Goal: Check status: Check status

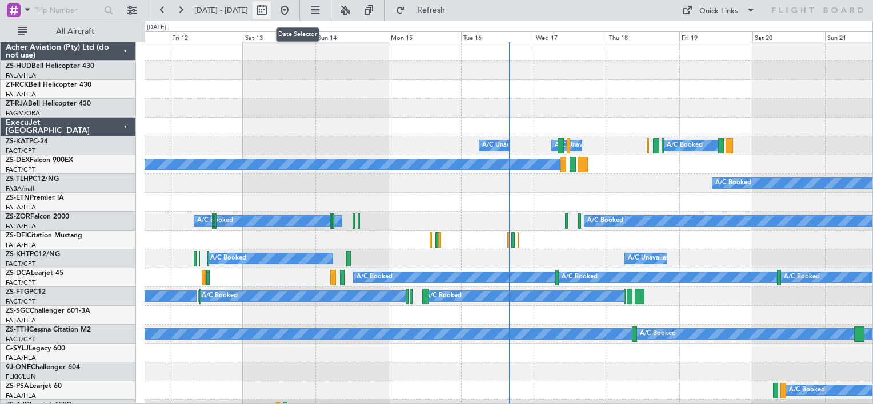
click at [271, 11] on button at bounding box center [261, 10] width 18 height 18
select select "9"
select select "2025"
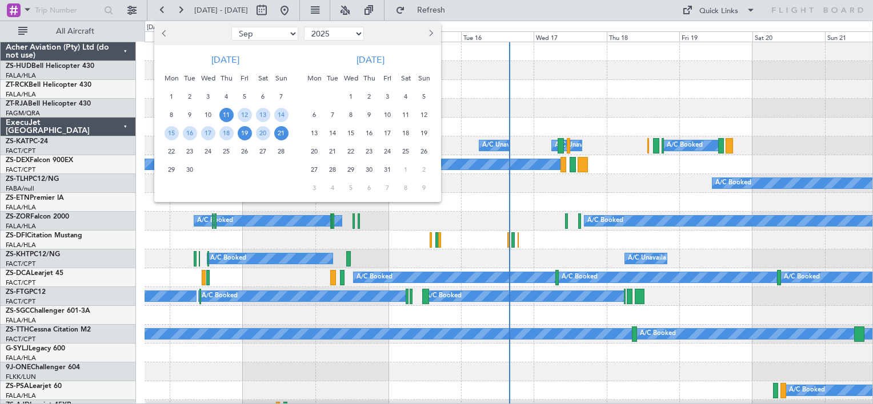
click at [246, 133] on span "19" at bounding box center [245, 133] width 14 height 14
click at [282, 132] on span "21" at bounding box center [281, 133] width 14 height 14
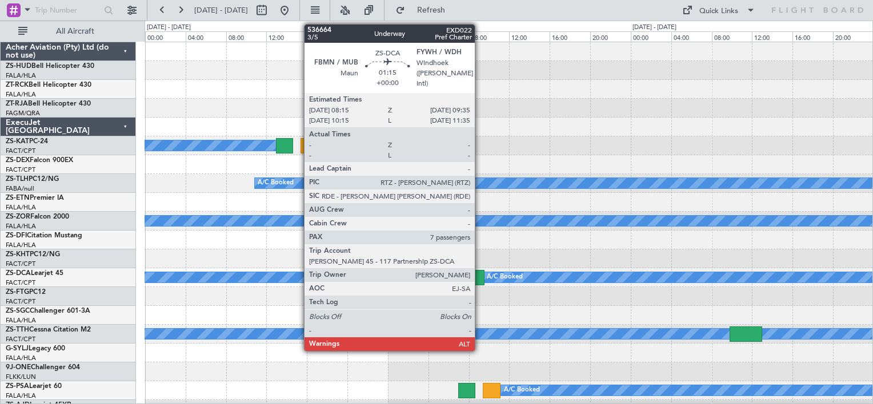
click at [480, 273] on div at bounding box center [478, 277] width 14 height 15
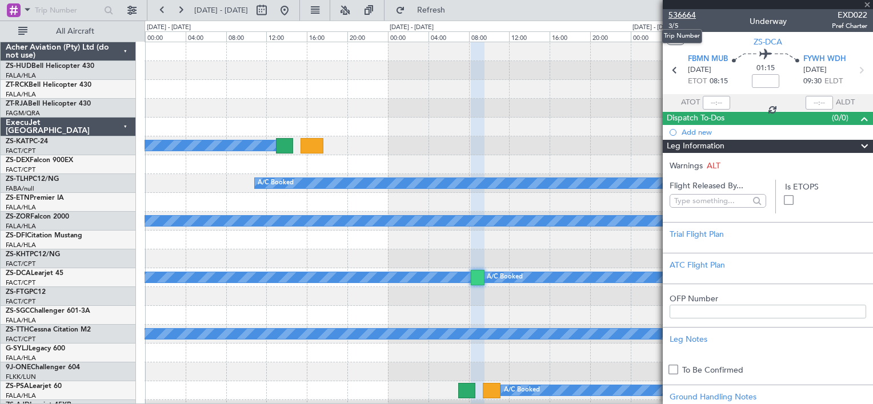
click at [681, 15] on span "536664" at bounding box center [681, 15] width 27 height 12
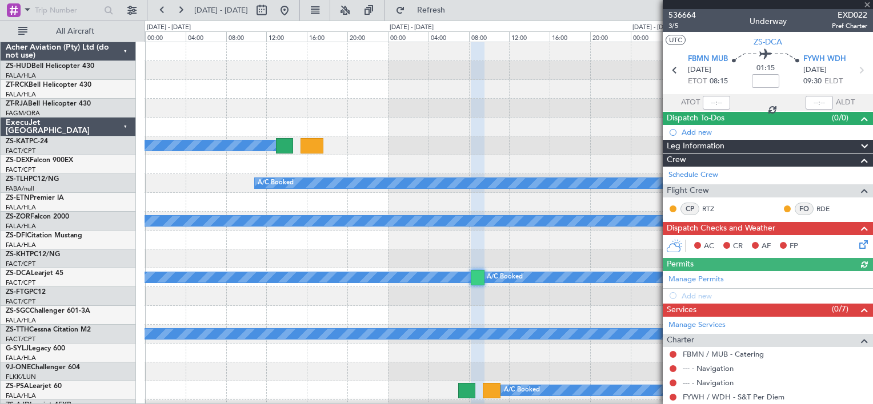
click at [866, 3] on div at bounding box center [767, 4] width 210 height 9
click at [271, 18] on button at bounding box center [261, 10] width 18 height 18
select select "9"
select select "2025"
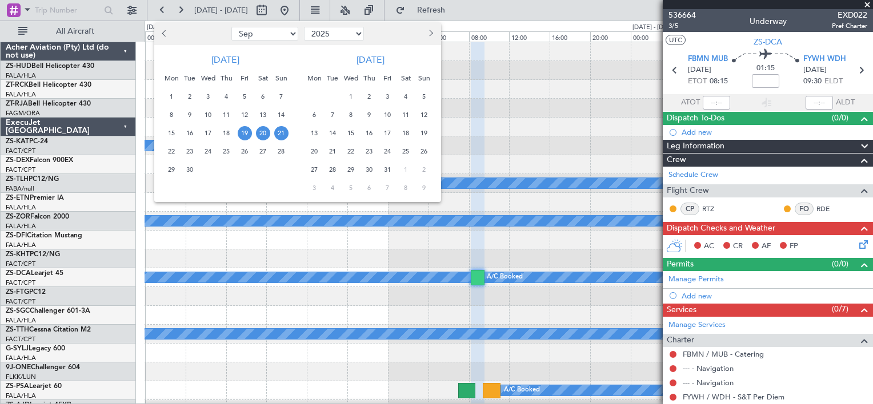
click at [263, 132] on span "20" at bounding box center [263, 133] width 14 height 14
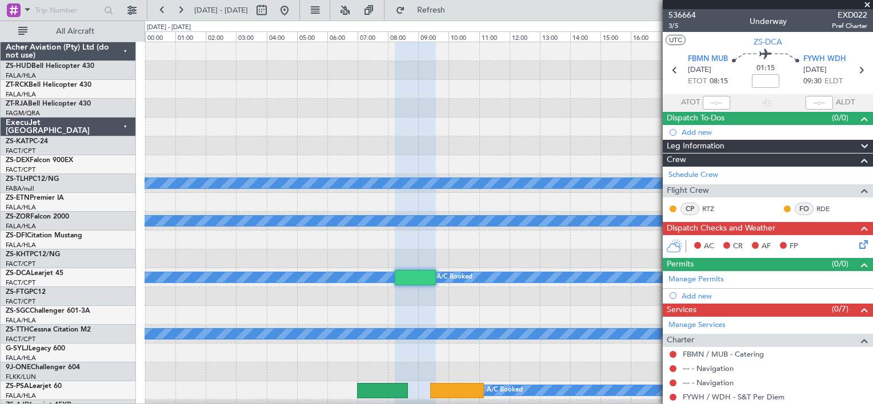
click at [866, 2] on span at bounding box center [866, 5] width 11 height 10
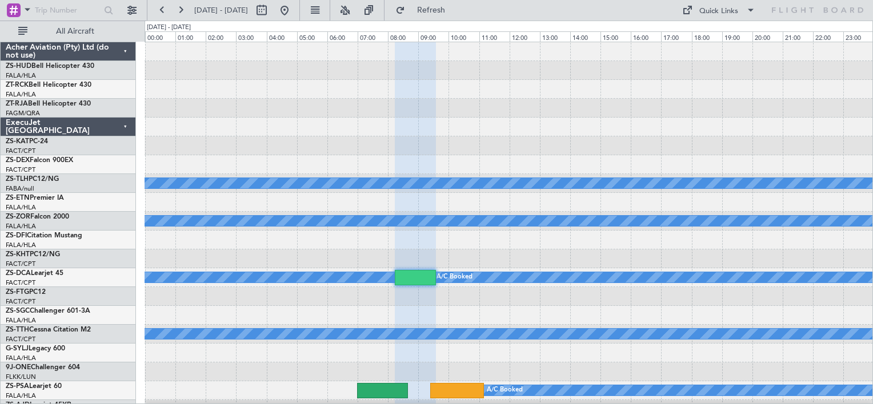
type input "0"
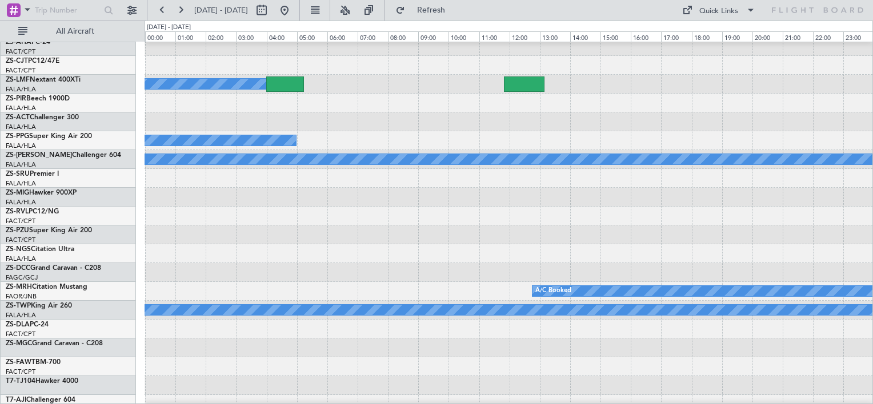
scroll to position [685, 0]
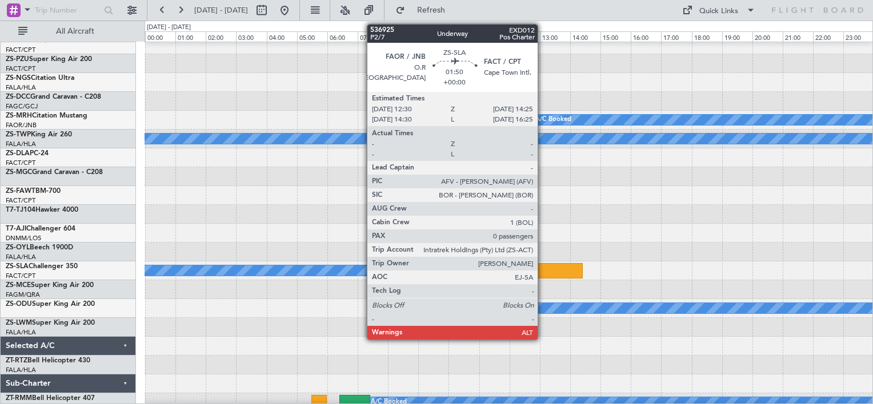
click at [543, 270] on div at bounding box center [553, 270] width 58 height 15
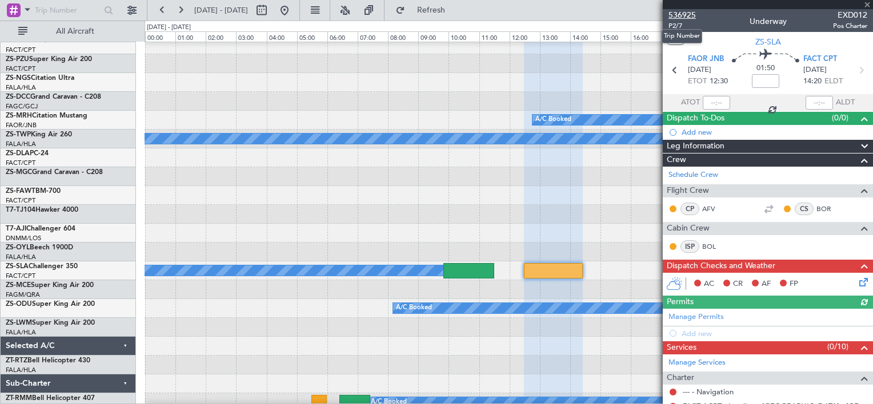
click at [676, 15] on span "536925" at bounding box center [681, 15] width 27 height 12
